Goal: Task Accomplishment & Management: Manage account settings

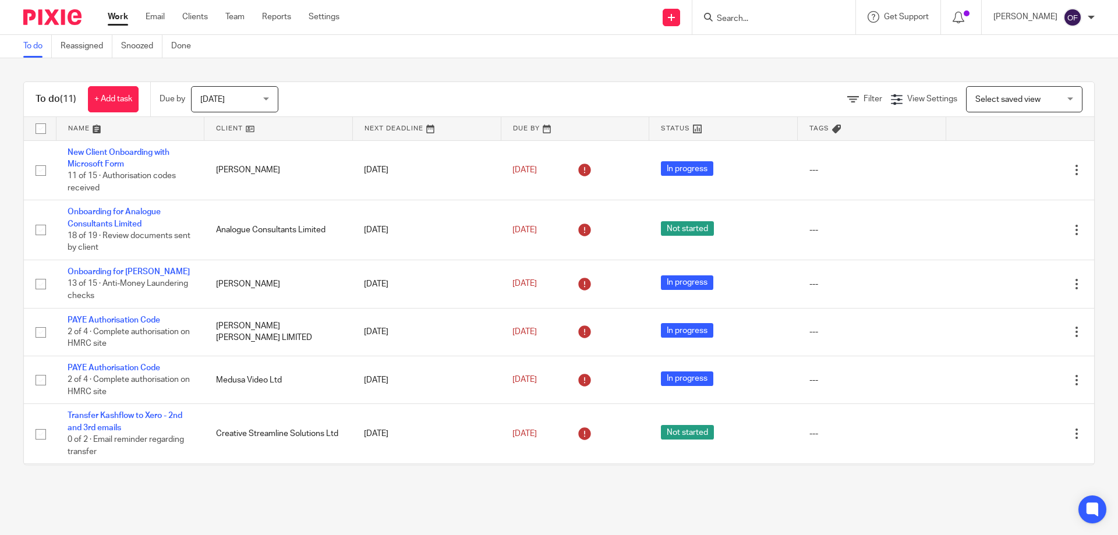
click at [824, 14] on form at bounding box center [778, 17] width 124 height 15
click at [809, 6] on div at bounding box center [774, 17] width 163 height 34
click at [800, 15] on input "Search" at bounding box center [768, 19] width 105 height 10
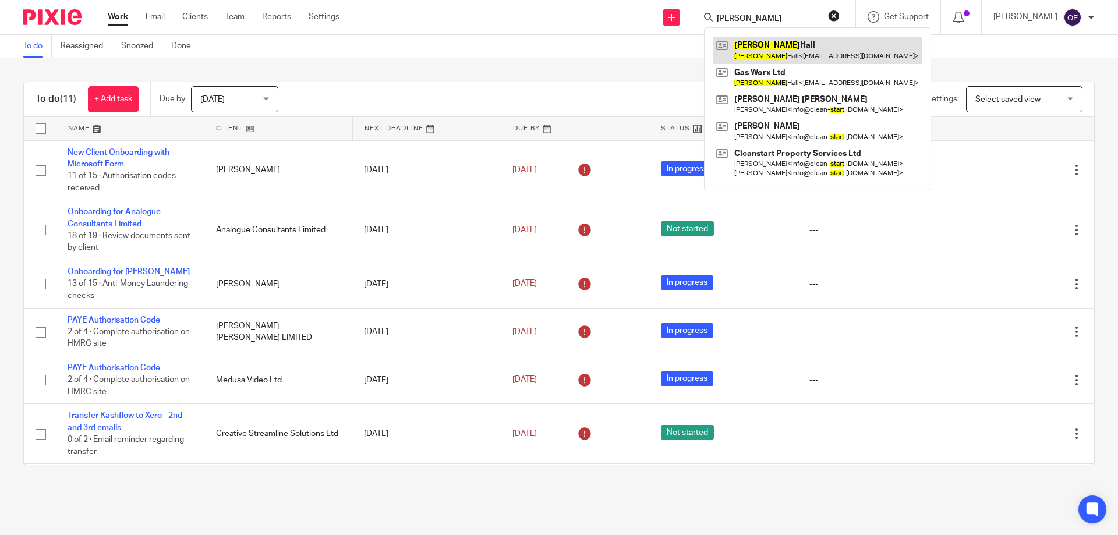
type input "stuart"
click at [796, 44] on link at bounding box center [818, 50] width 209 height 27
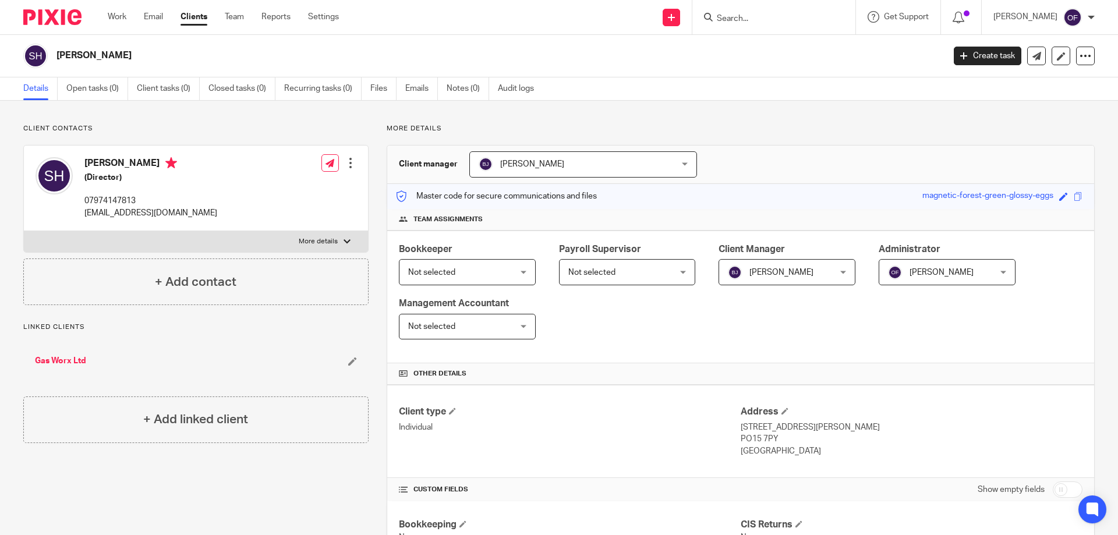
click at [632, 270] on span "Not selected" at bounding box center [618, 272] width 101 height 24
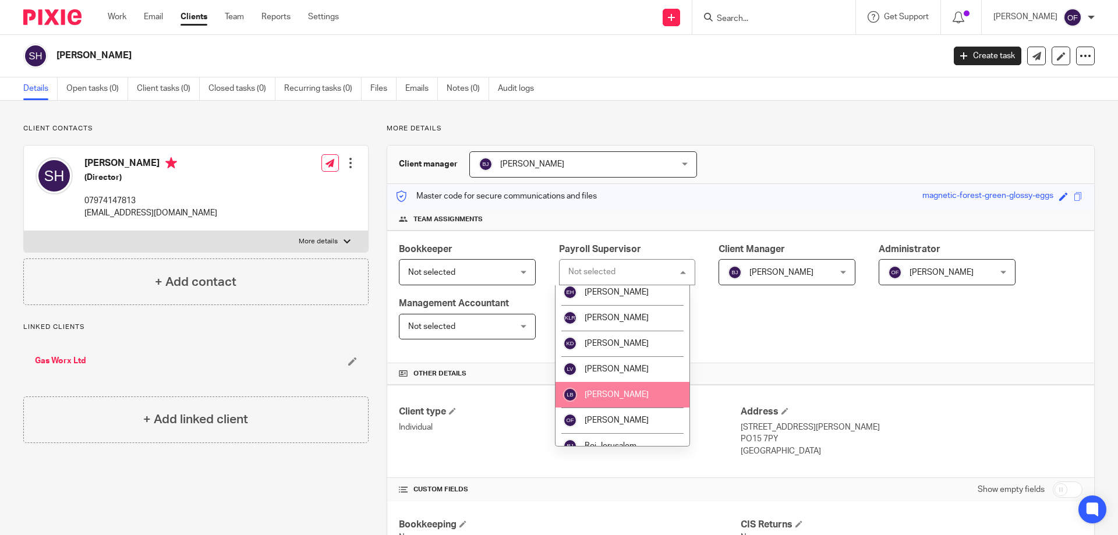
scroll to position [94, 0]
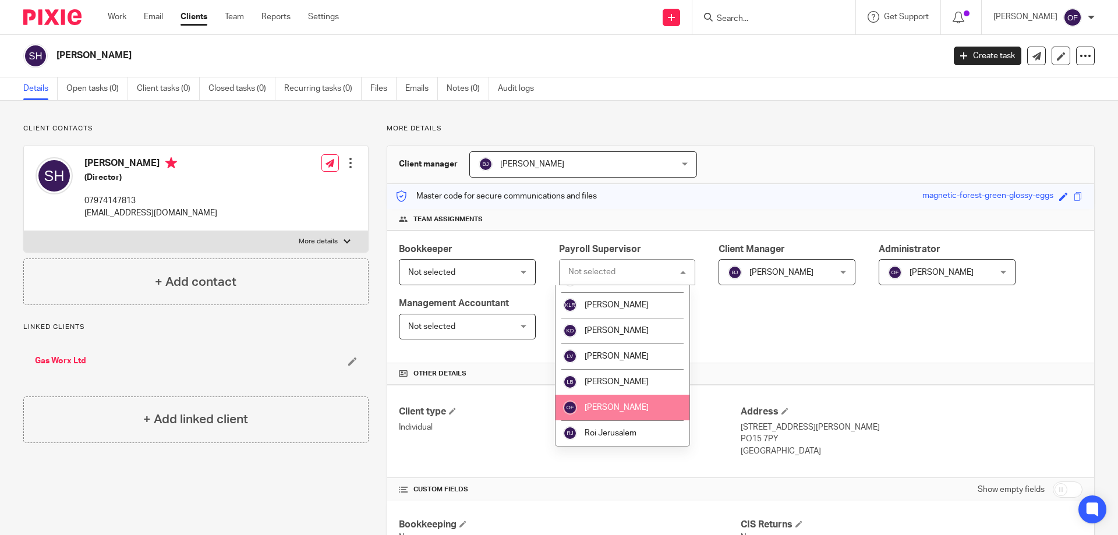
click at [631, 398] on li "[PERSON_NAME]" at bounding box center [623, 408] width 135 height 26
